Goal: Complete application form

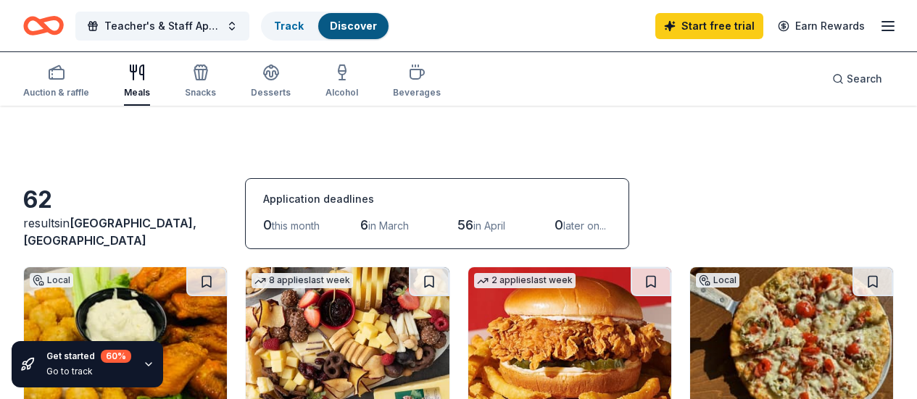
scroll to position [154, 0]
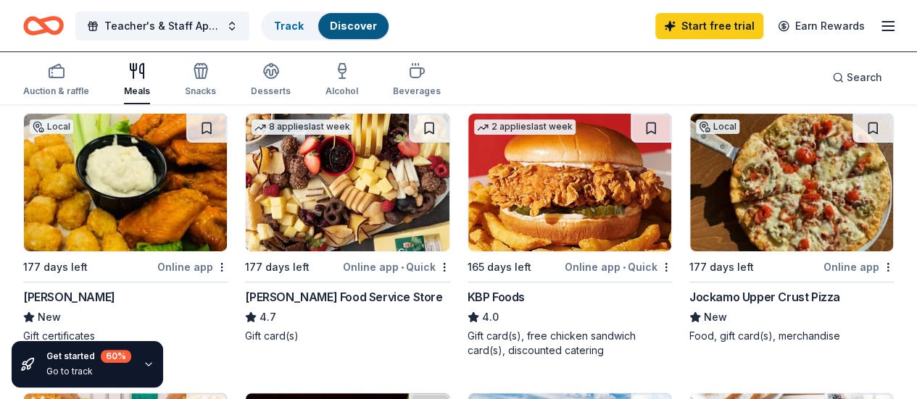
drag, startPoint x: 915, startPoint y: 41, endPoint x: 914, endPoint y: 66, distance: 24.6
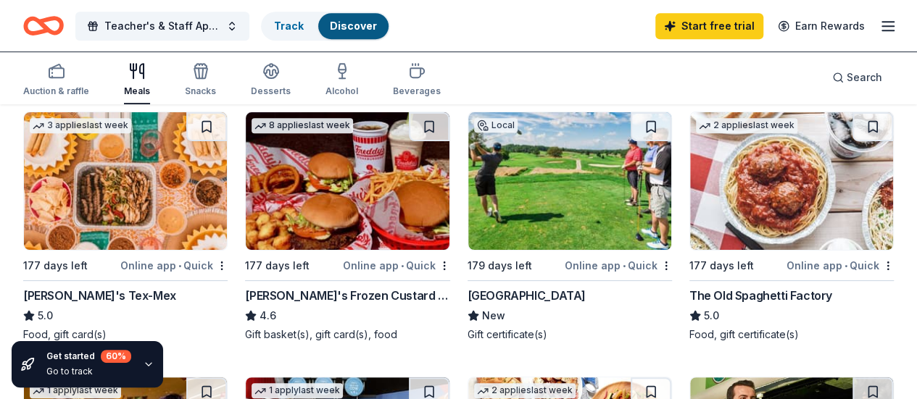
scroll to position [437, 0]
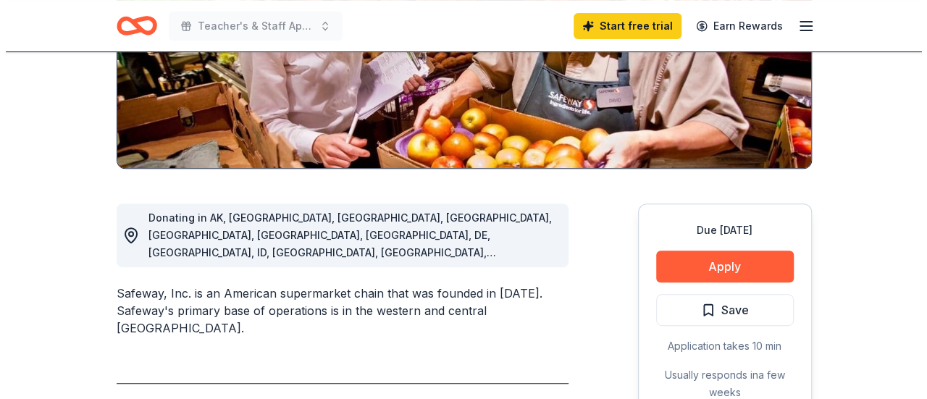
scroll to position [275, 0]
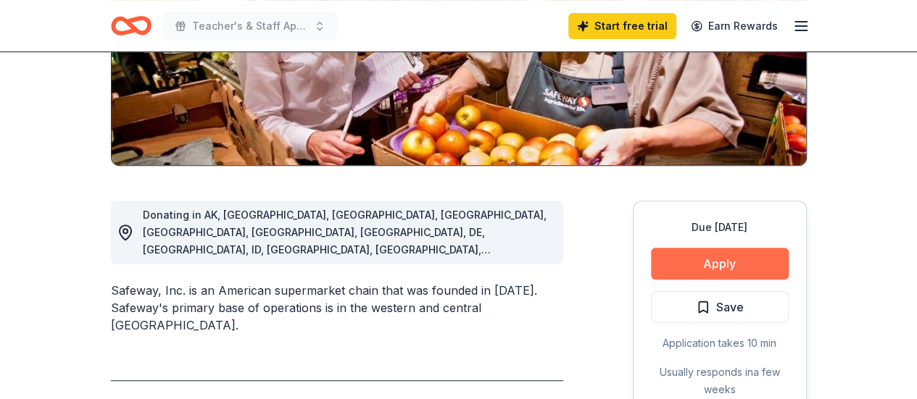
click at [725, 257] on button "Apply" at bounding box center [720, 264] width 138 height 32
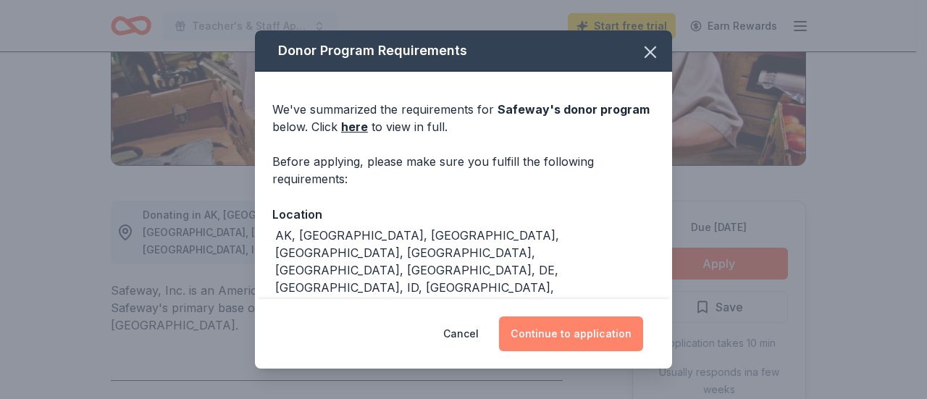
click at [571, 338] on button "Continue to application" at bounding box center [571, 334] width 144 height 35
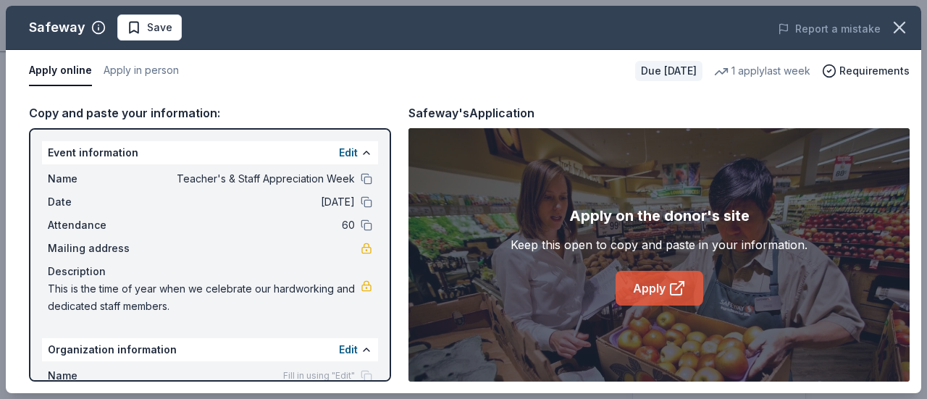
click at [659, 283] on link "Apply" at bounding box center [660, 288] width 88 height 35
